Goal: Information Seeking & Learning: Check status

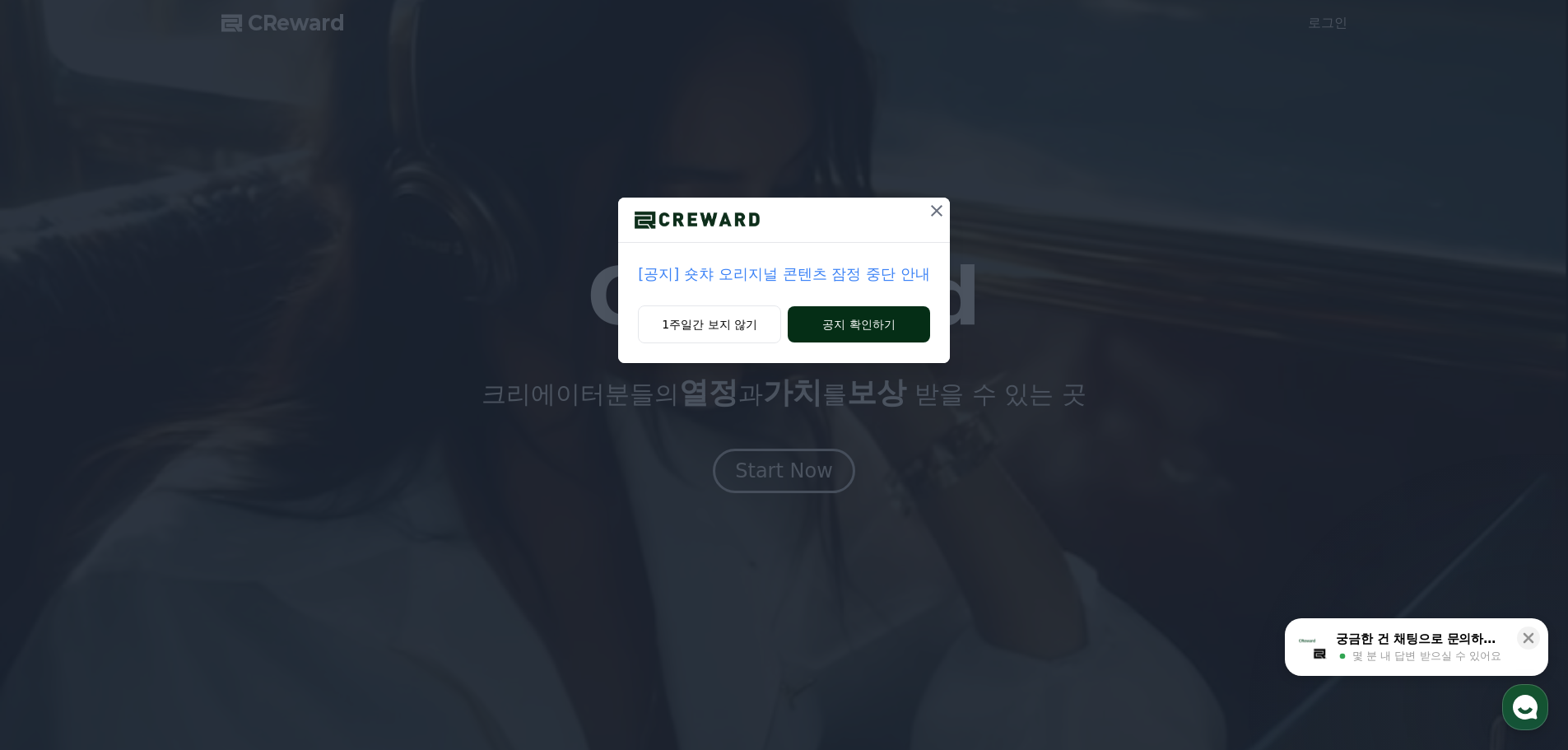
click at [860, 312] on button "공지 확인하기" at bounding box center [859, 324] width 142 height 36
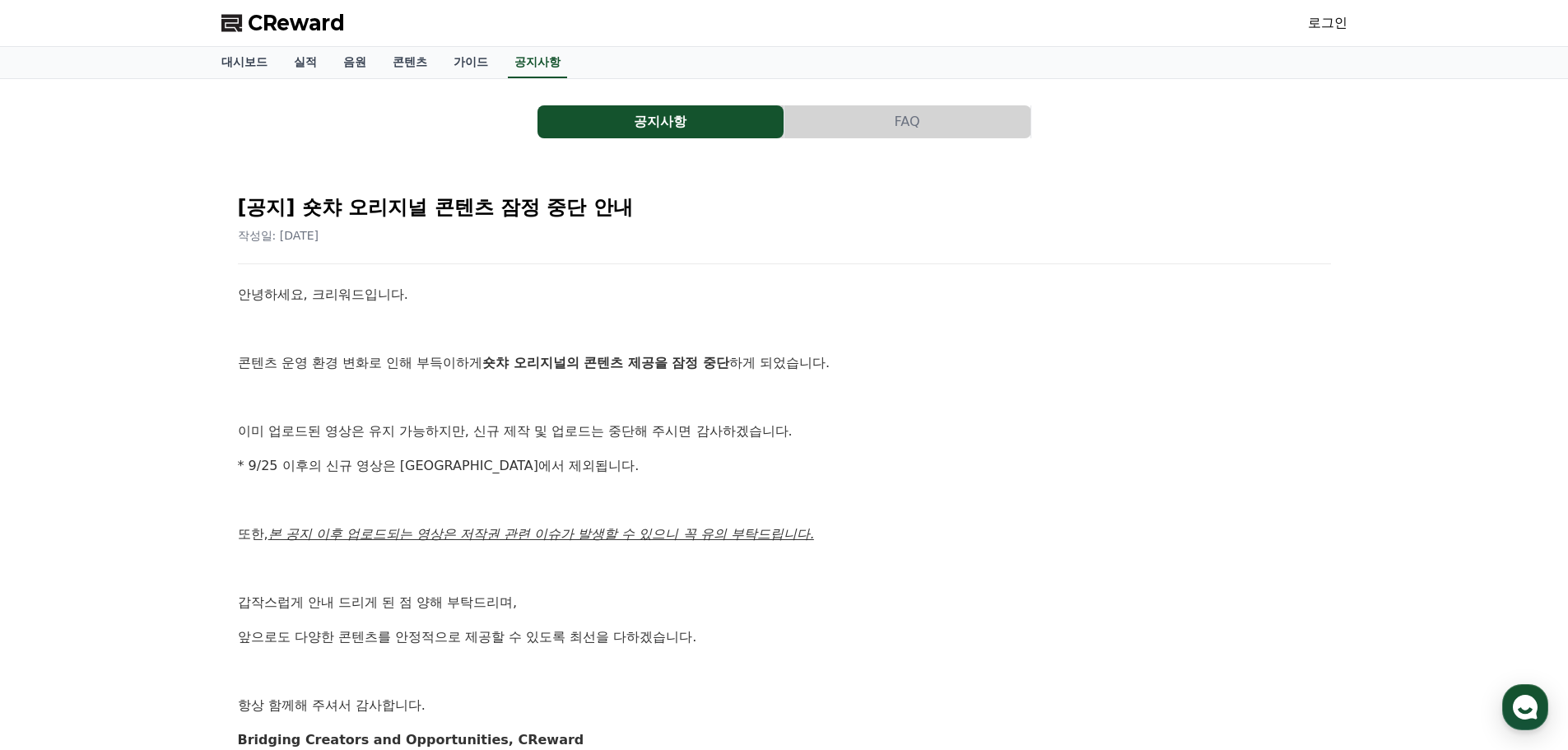
click at [607, 118] on button "공지사항" at bounding box center [661, 121] width 247 height 33
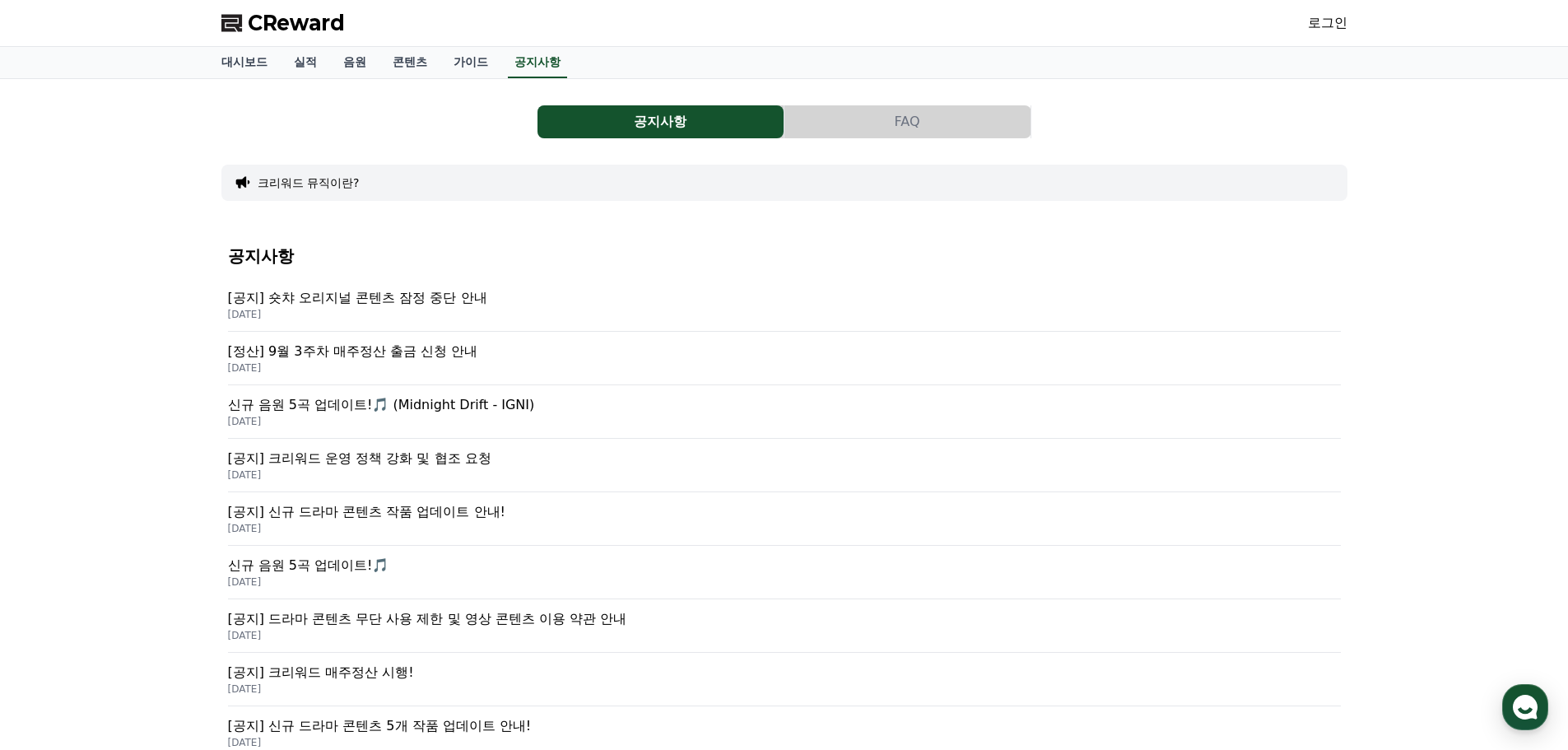
click at [381, 464] on p "[공지] 크리워드 운영 정책 강화 및 협조 요청" at bounding box center [784, 458] width 1113 height 19
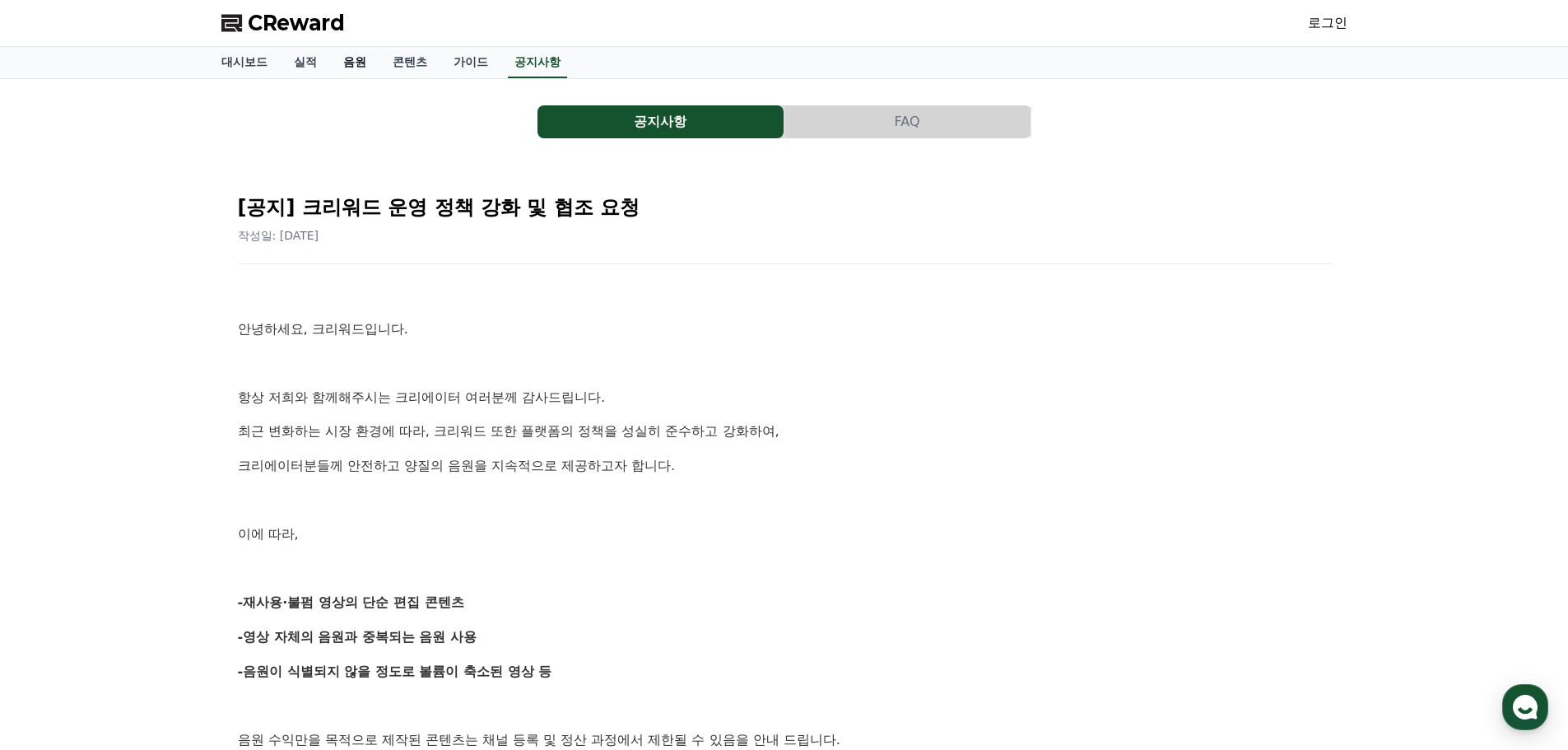
click at [344, 60] on link "음원" at bounding box center [355, 62] width 49 height 31
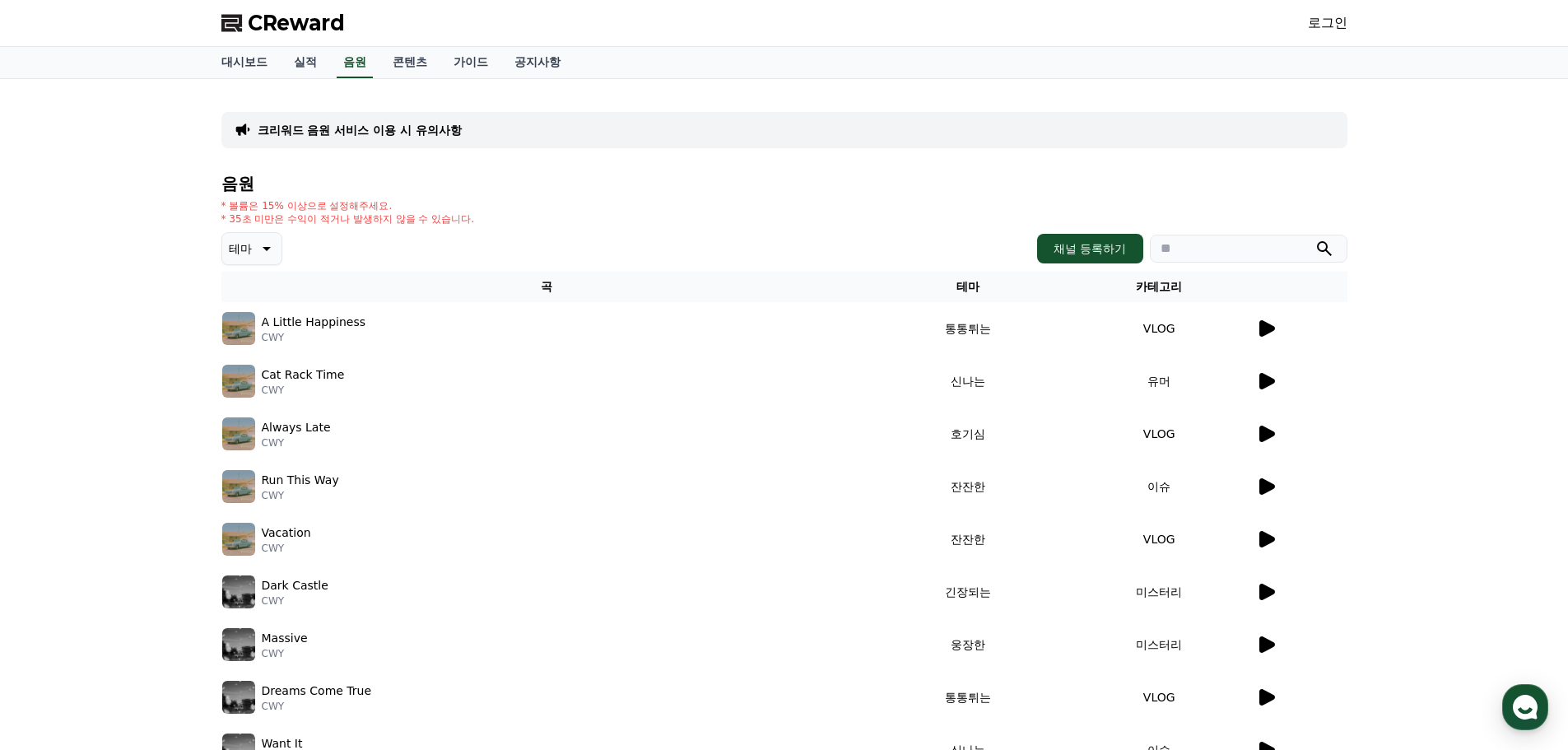
click at [1266, 330] on icon at bounding box center [1267, 328] width 15 height 16
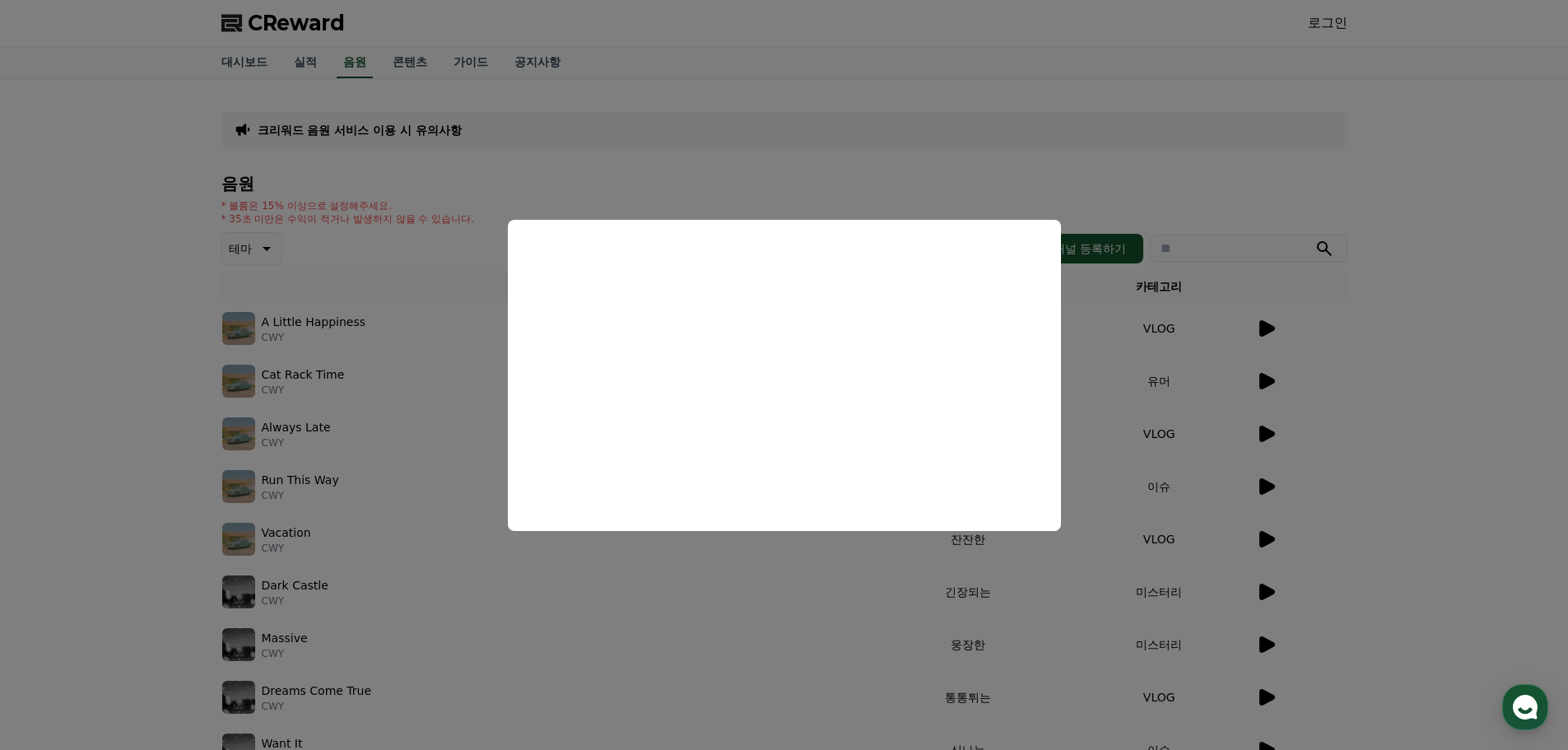
click at [760, 180] on button "close modal" at bounding box center [784, 375] width 1568 height 750
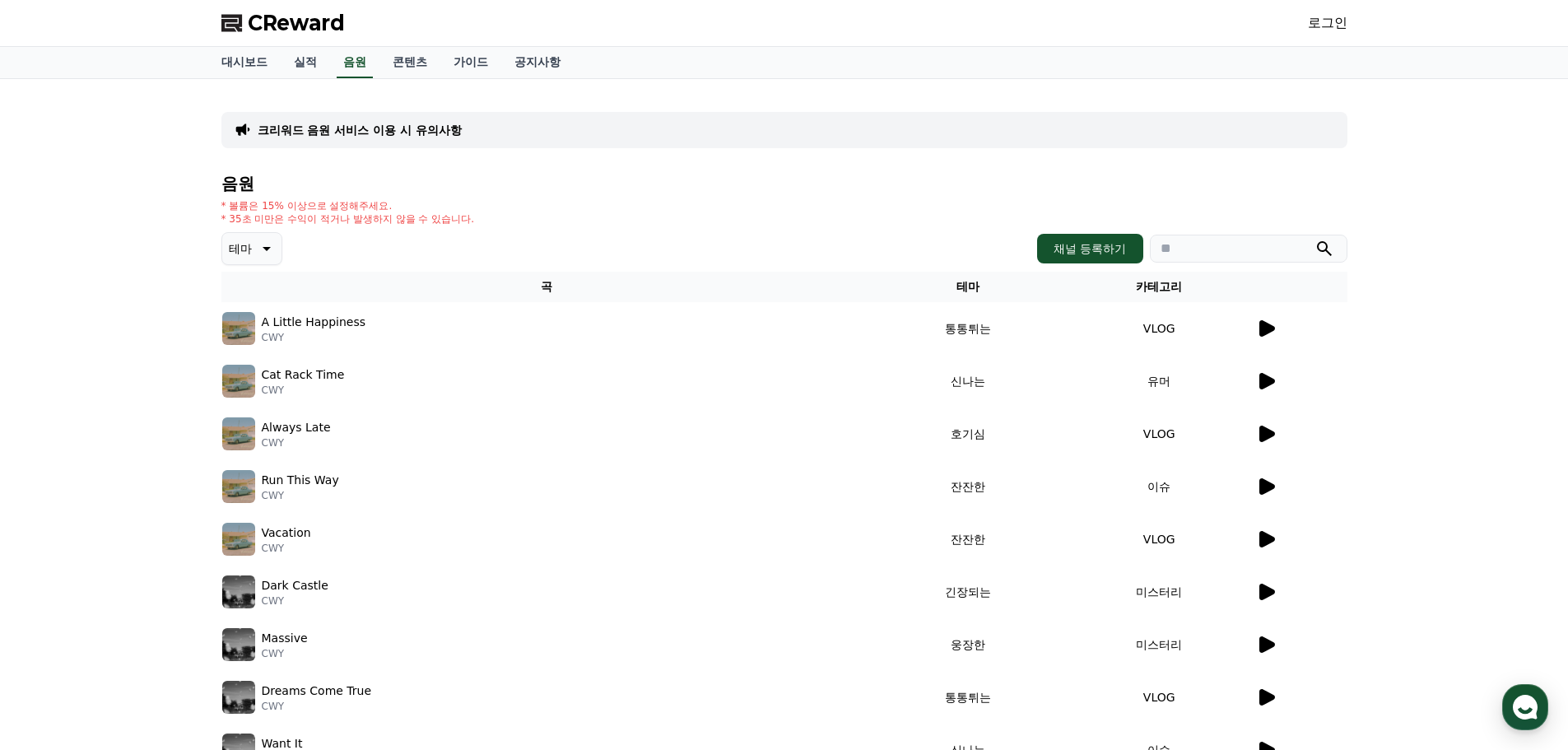
click at [391, 131] on p "크리워드 음원 서비스 이용 시 유의사항" at bounding box center [359, 130] width 204 height 16
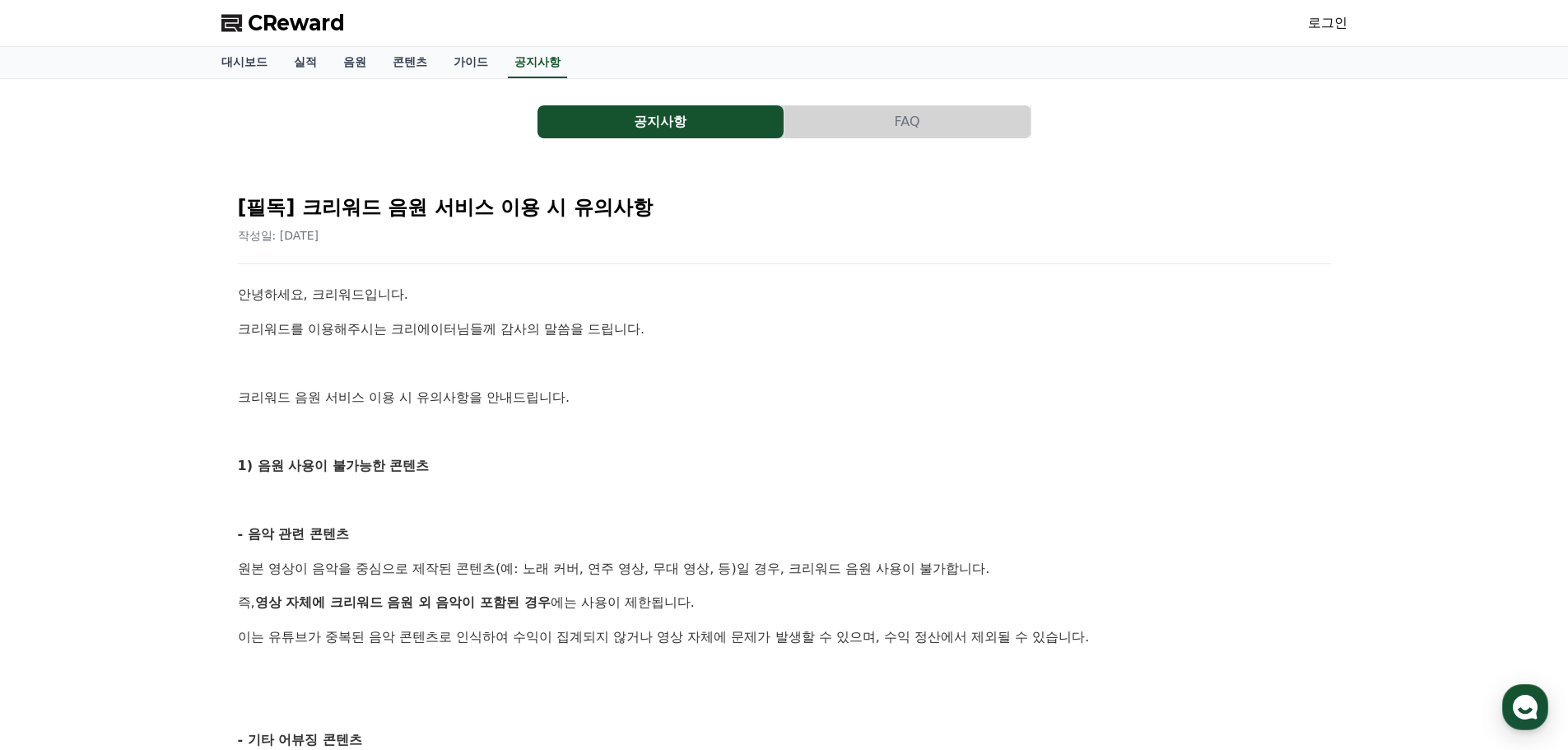
drag, startPoint x: 504, startPoint y: 566, endPoint x: 765, endPoint y: 564, distance: 261.0
click at [765, 564] on p "원본 영상이 음악을 중심으로 제작된 콘텐츠(예: 노래 커버, 연주 영상, 무대 영상, 등)일 경우, 크리워드 음원 사용이 불가합니다." at bounding box center [784, 569] width 1093 height 21
drag, startPoint x: 347, startPoint y: 603, endPoint x: 519, endPoint y: 607, distance: 172.0
click at [490, 601] on strong "영상 자체에 크리워드 음원 외 음악이 포함된 경우" at bounding box center [402, 603] width 296 height 15
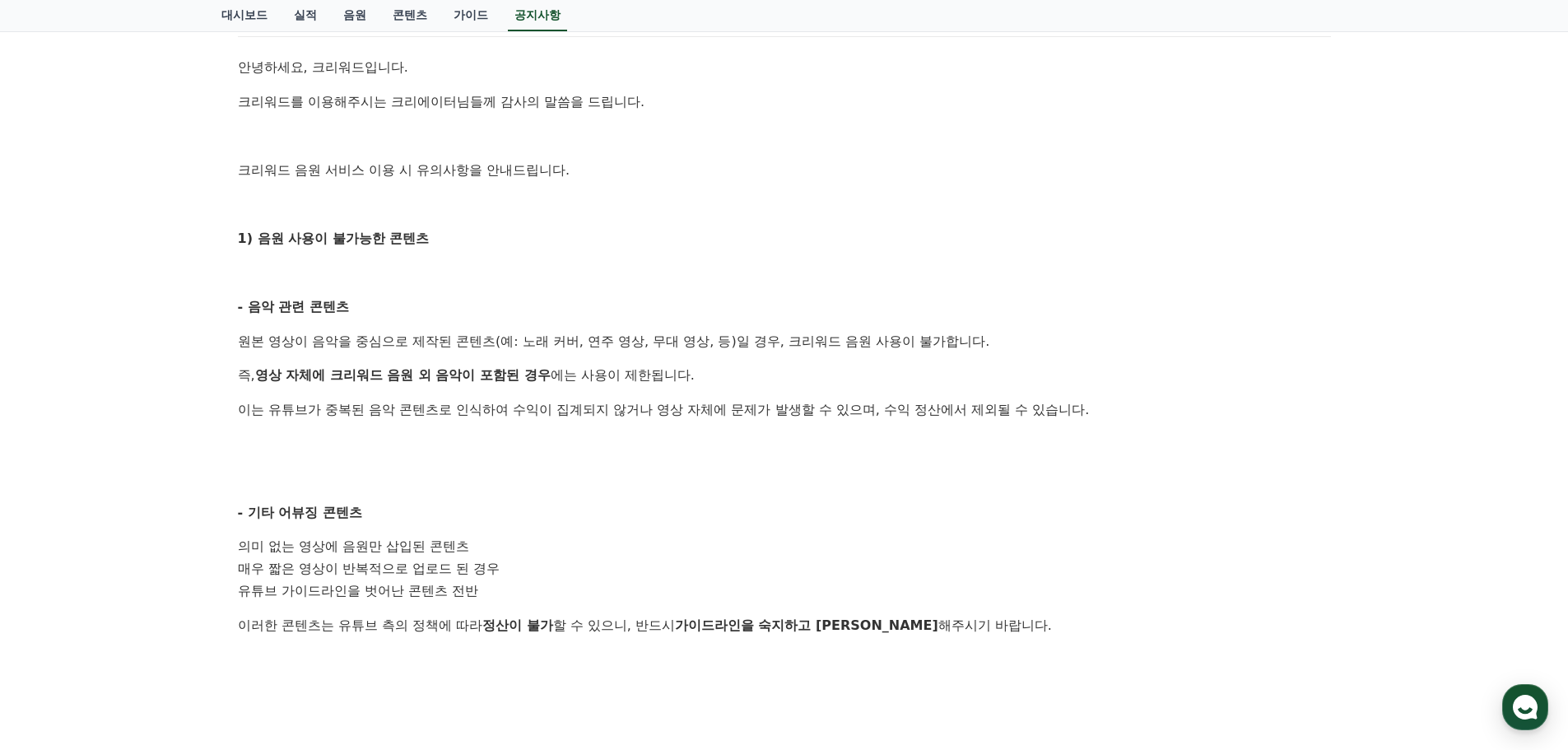
scroll to position [247, 0]
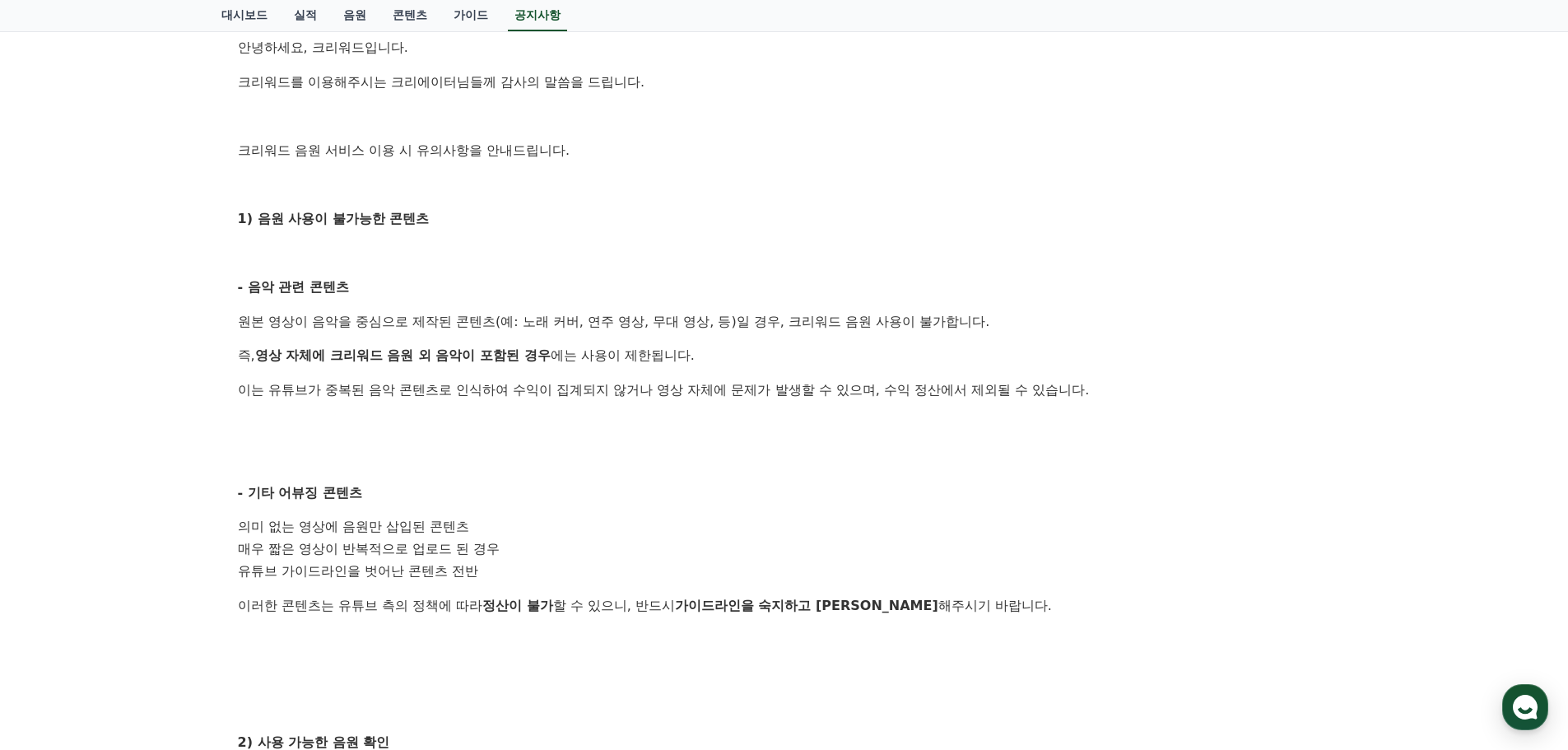
click at [679, 608] on p "이러한 콘텐츠는 유튜브 측의 정책에 따라 정산이 불가 할 수 있으니, 반드시 가이드라인을 숙지하고 준수 해주시기 바랍니다." at bounding box center [784, 606] width 1093 height 21
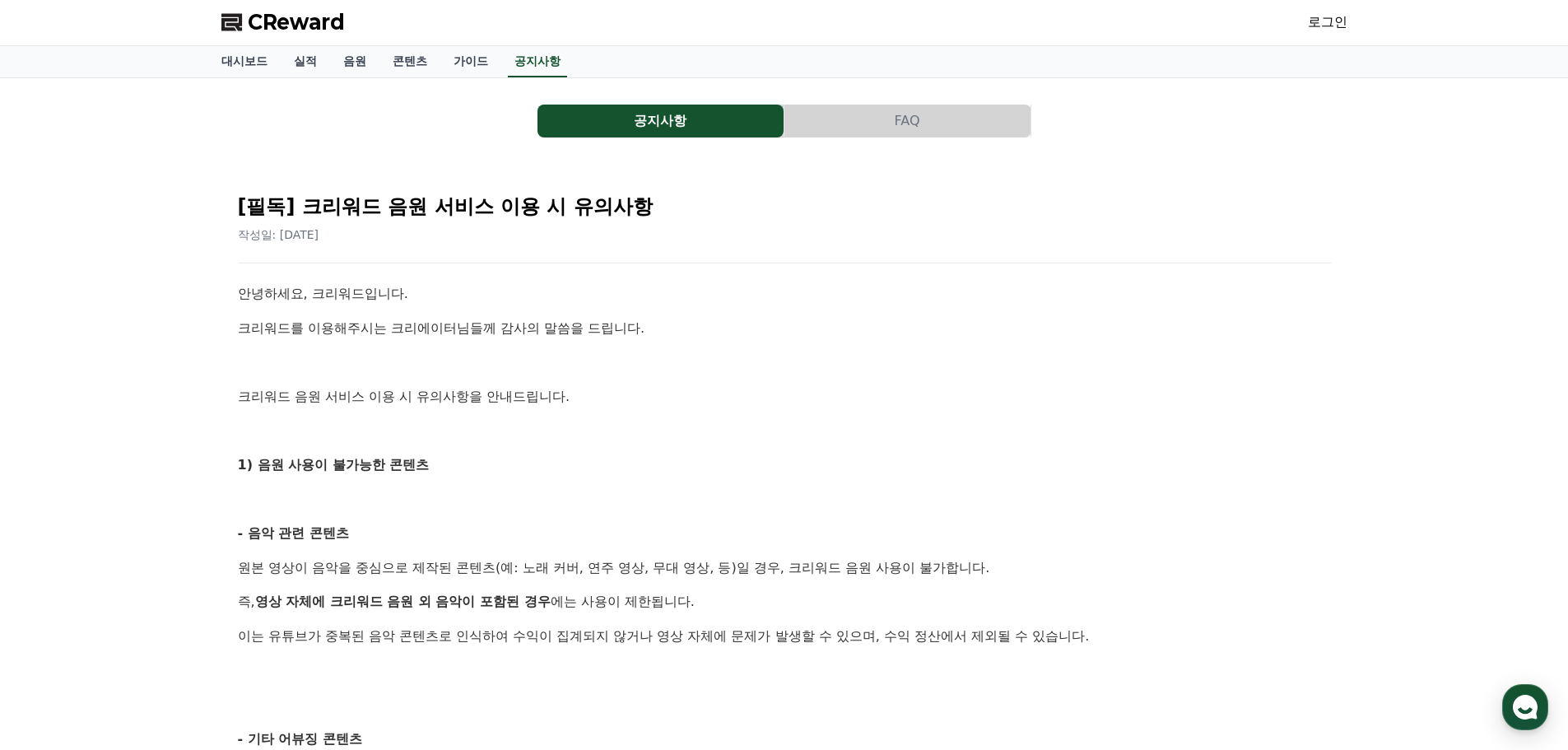
scroll to position [0, 0]
click at [297, 63] on link "실적" at bounding box center [305, 62] width 49 height 31
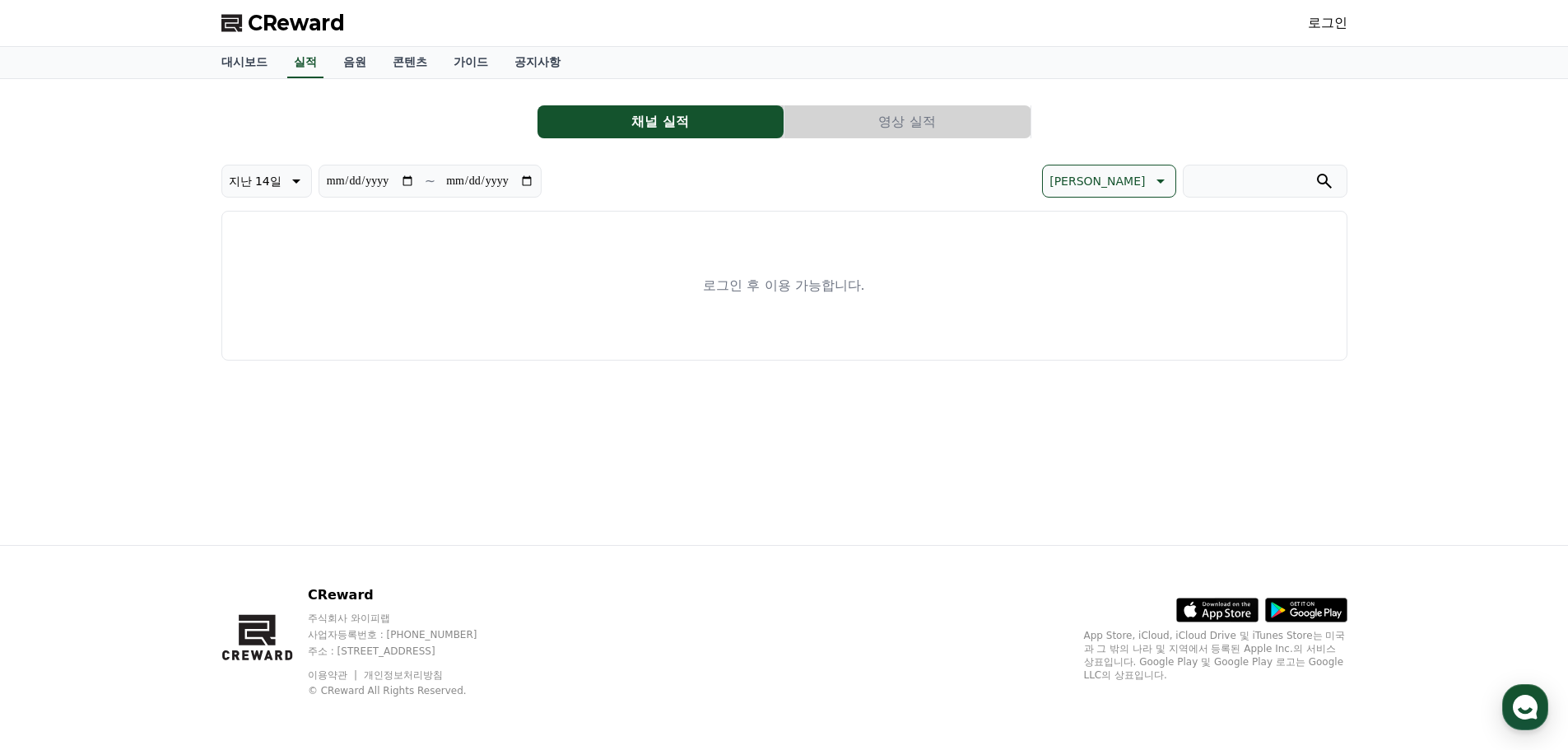
click at [907, 125] on button "영상 실적" at bounding box center [907, 121] width 247 height 33
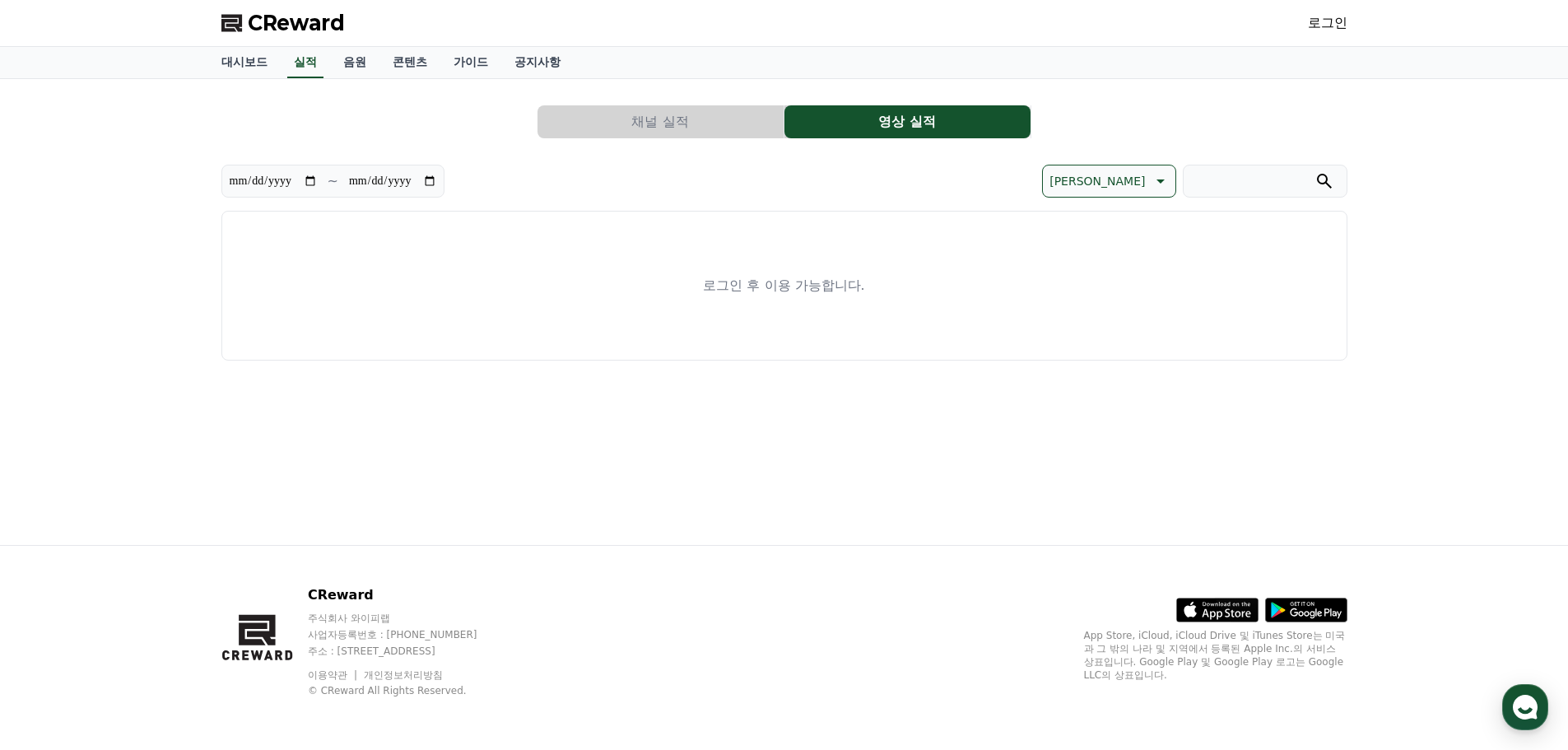
click at [683, 127] on button "채널 실적" at bounding box center [661, 121] width 247 height 33
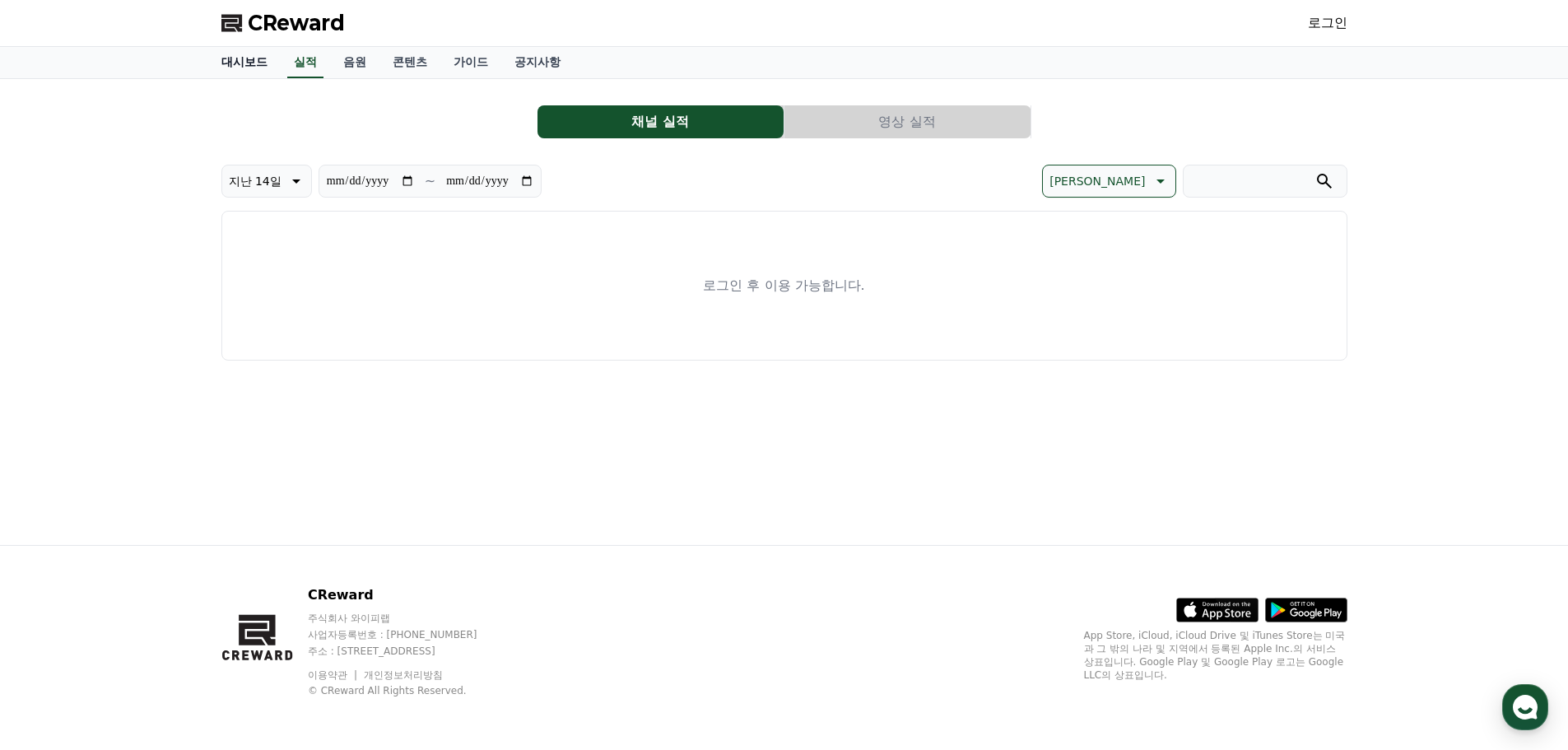
click at [257, 63] on link "대시보드" at bounding box center [245, 62] width 73 height 31
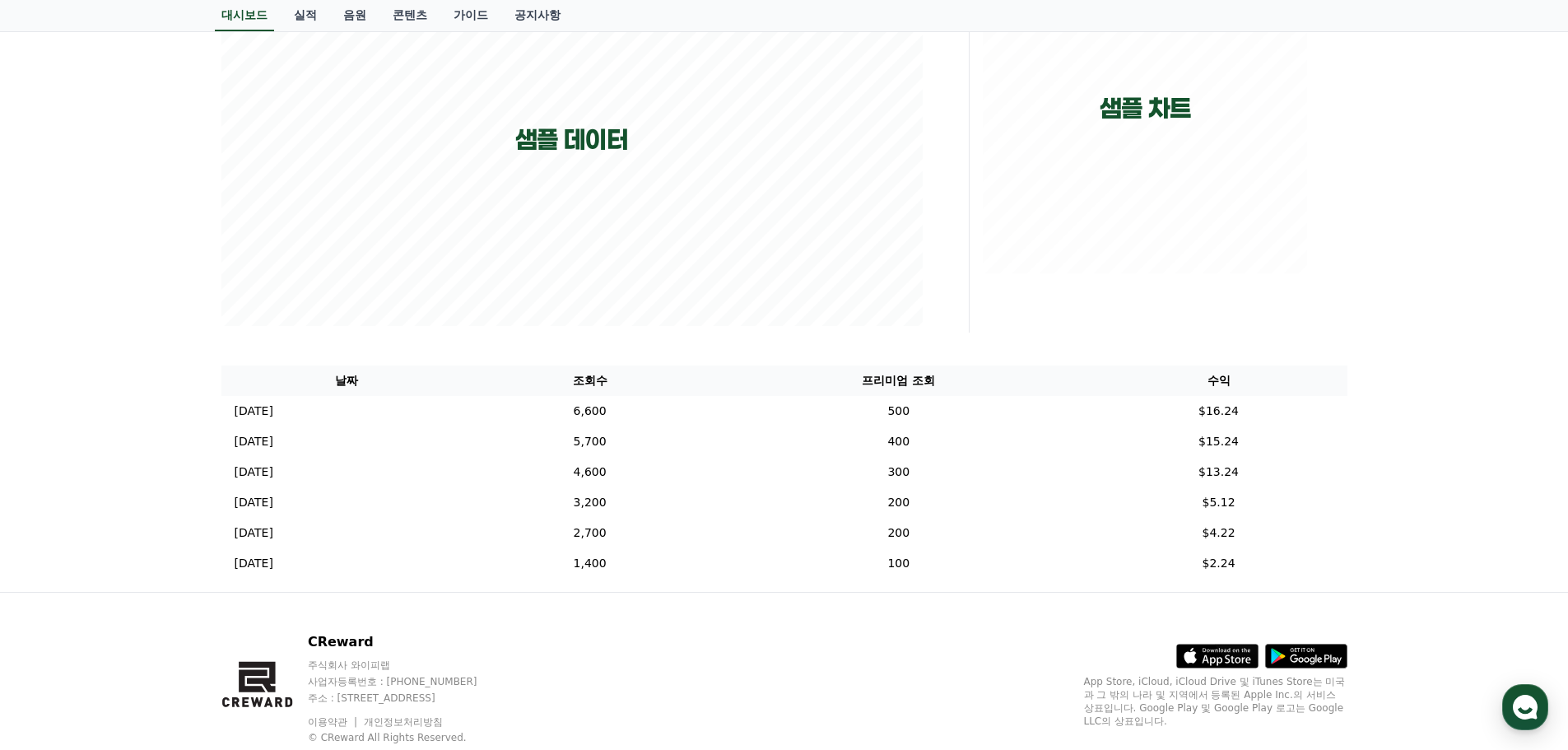
scroll to position [330, 0]
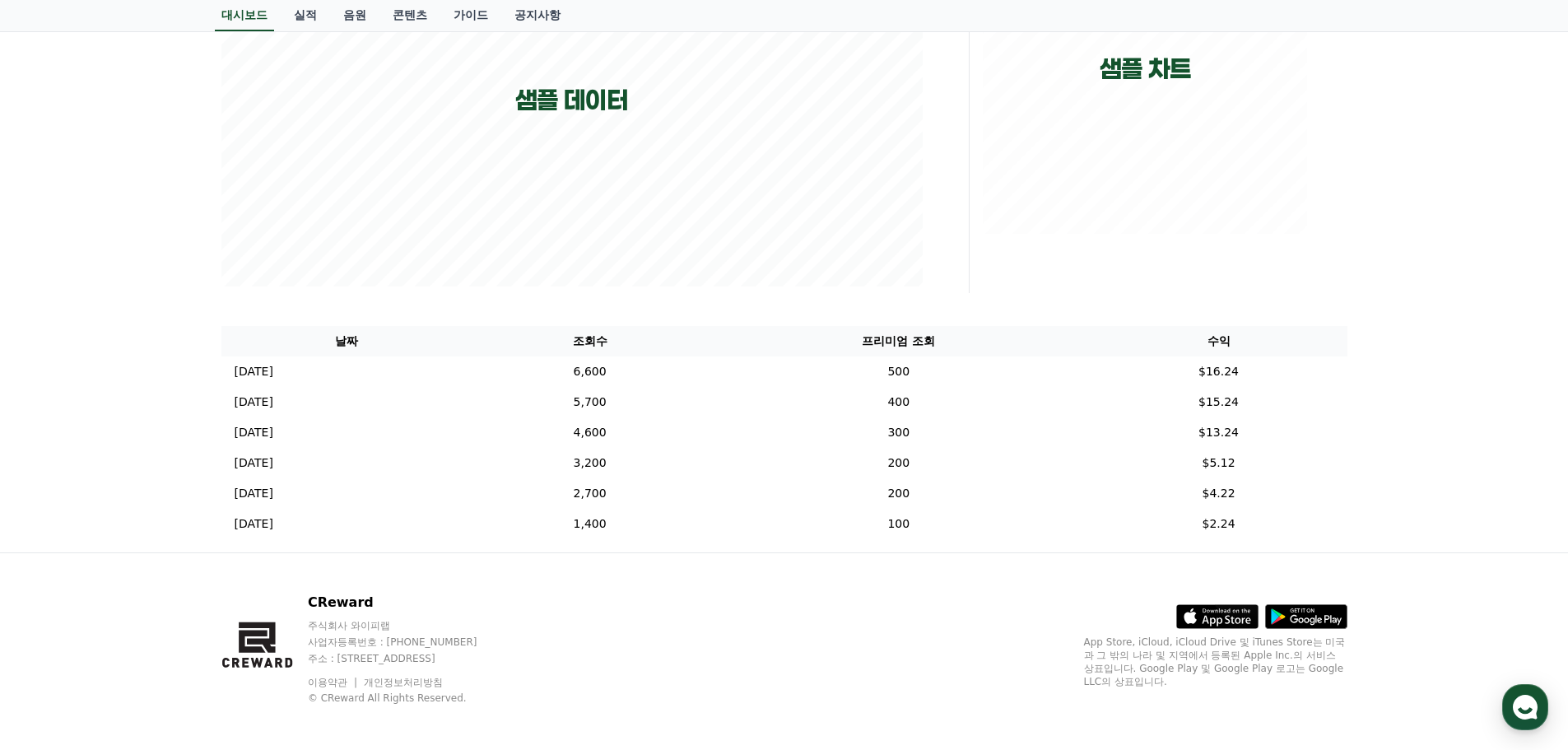
click at [143, 274] on div "**********" at bounding box center [784, 151] width 1568 height 803
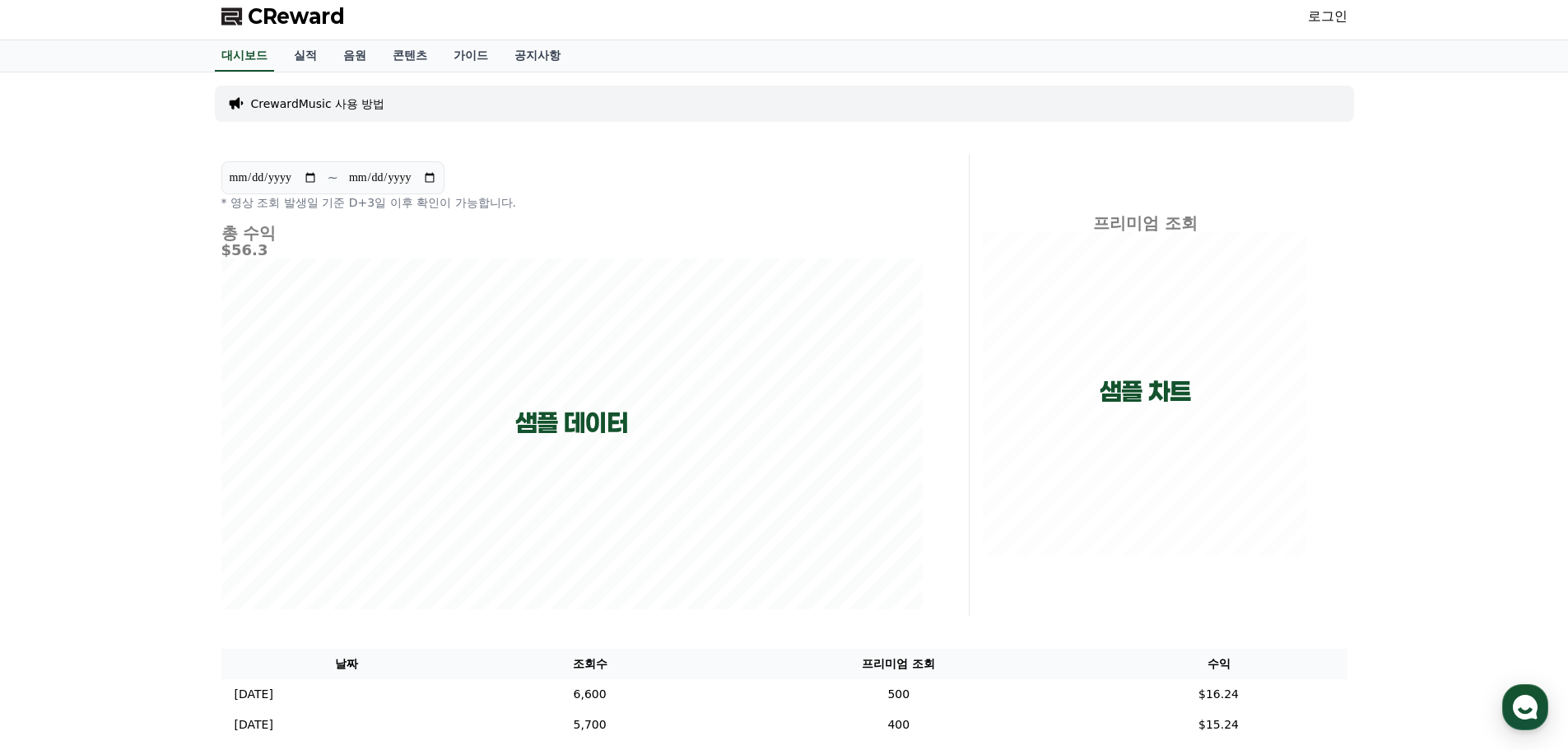
scroll to position [0, 0]
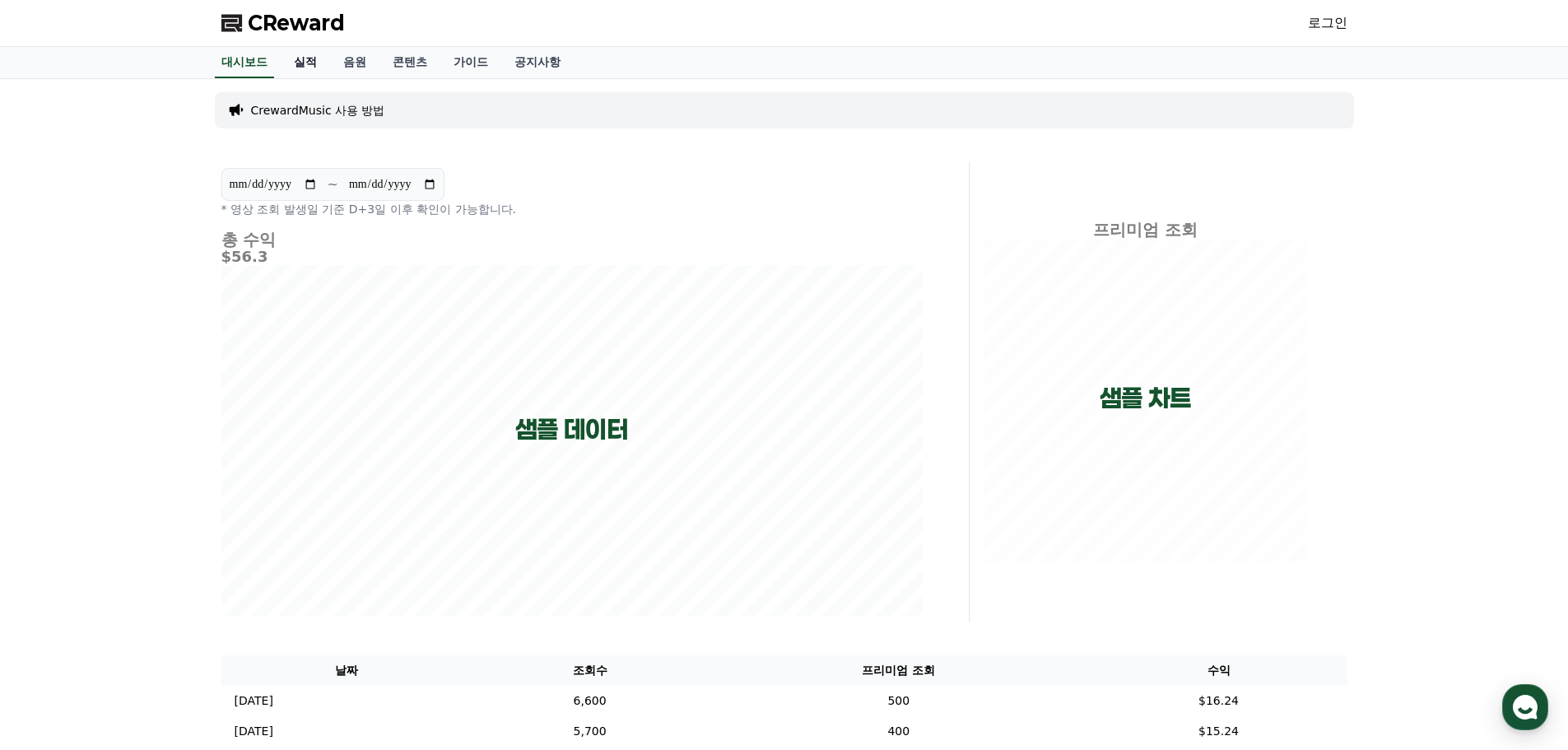
click at [304, 66] on link "실적" at bounding box center [305, 62] width 49 height 31
